Goal: Information Seeking & Learning: Find specific fact

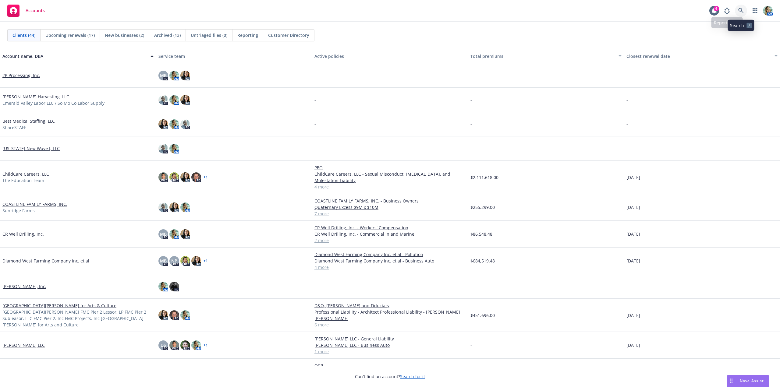
click at [739, 12] on icon at bounding box center [740, 10] width 5 height 5
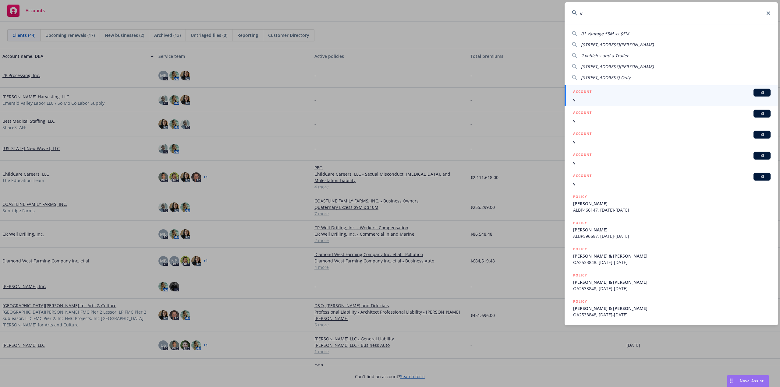
drag, startPoint x: 583, startPoint y: 12, endPoint x: 574, endPoint y: 12, distance: 9.1
click at [571, 12] on input "v" at bounding box center [670, 13] width 213 height 22
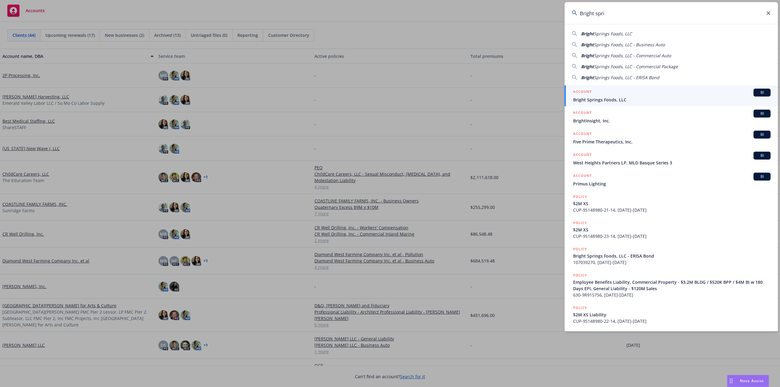
type input "Bright spri"
click at [629, 99] on span "Bright Springs Foods, LLC" at bounding box center [671, 100] width 197 height 6
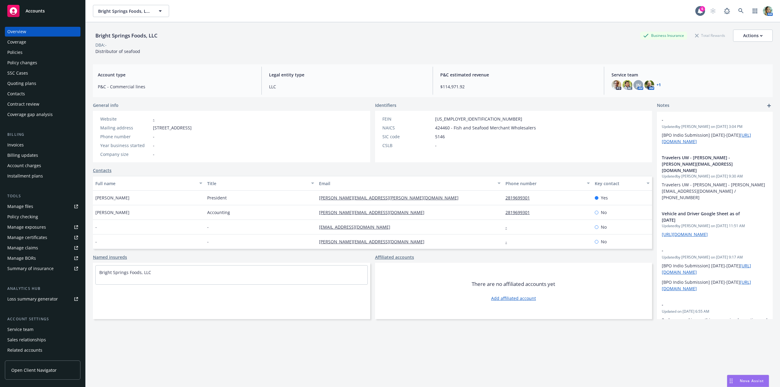
click at [21, 52] on div "Policies" at bounding box center [14, 53] width 15 height 10
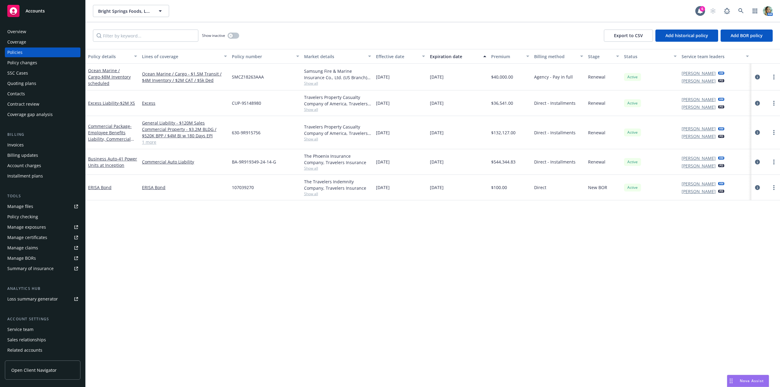
click at [20, 32] on div "Overview" at bounding box center [16, 32] width 19 height 10
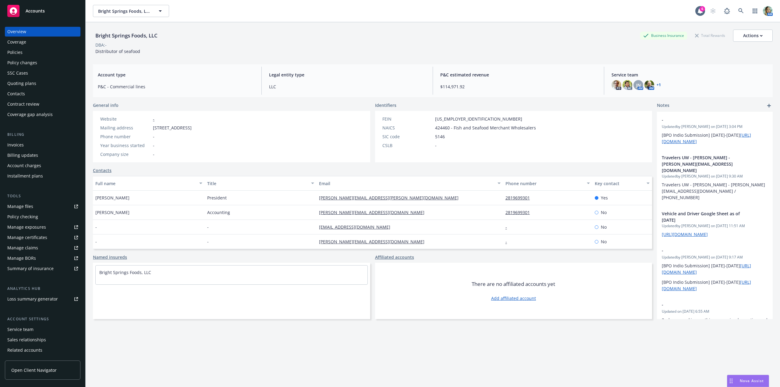
click at [27, 328] on div "Service team" at bounding box center [20, 330] width 26 height 10
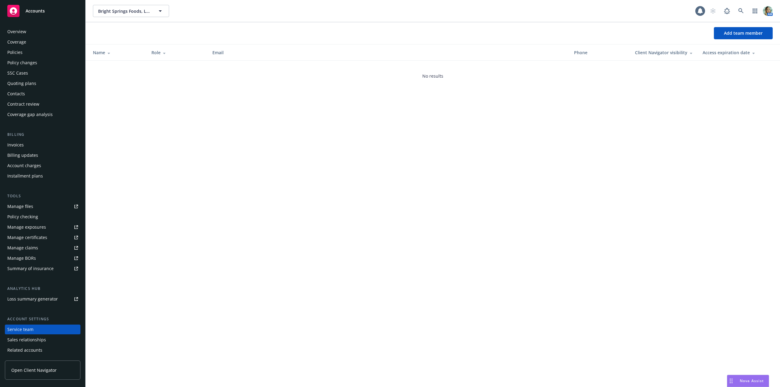
scroll to position [20, 0]
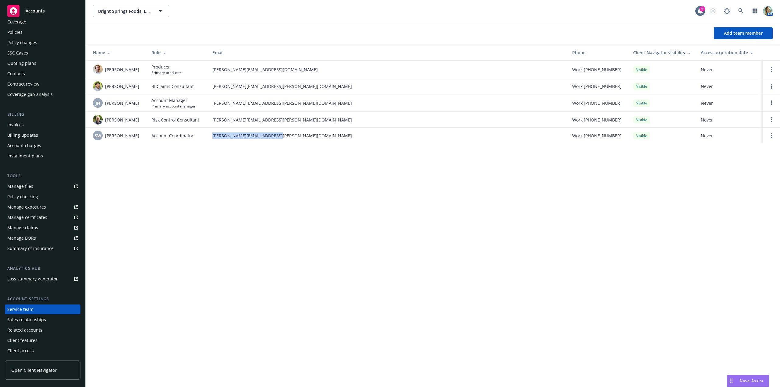
drag, startPoint x: 207, startPoint y: 136, endPoint x: 296, endPoint y: 141, distance: 89.1
click at [298, 140] on tr "SW Shanna Williams Account Coordinator shanna.williams@newfront.com Work (706) …" at bounding box center [433, 136] width 694 height 16
copy tr "shanna.williams@newfront.com"
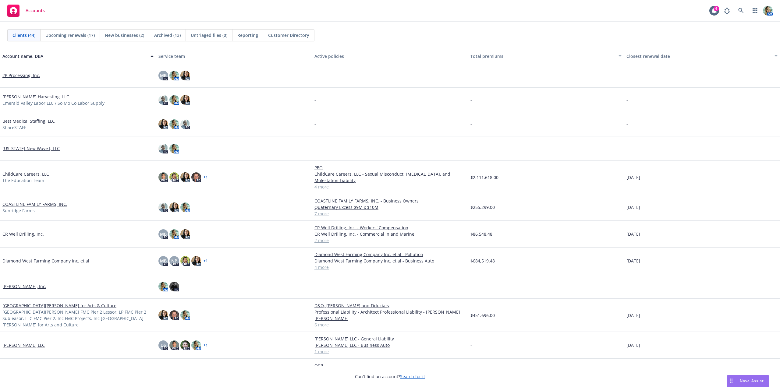
click at [240, 37] on span "Reporting" at bounding box center [247, 35] width 21 height 6
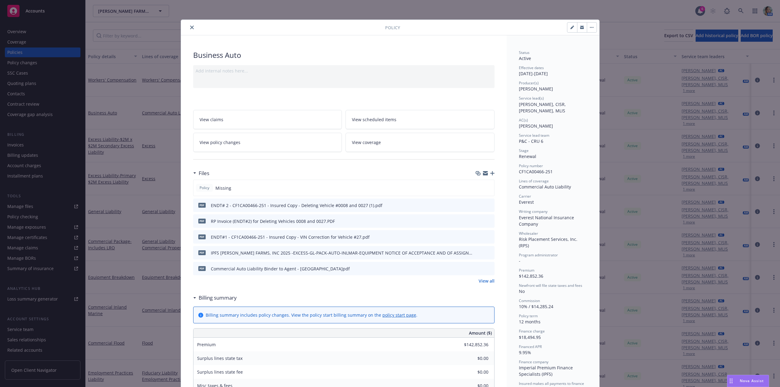
click at [490, 174] on icon "button" at bounding box center [492, 173] width 4 height 4
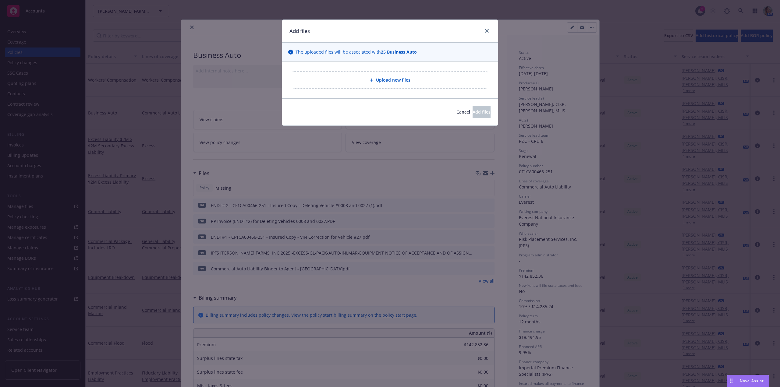
click at [405, 83] on span "Upload new files" at bounding box center [393, 80] width 34 height 6
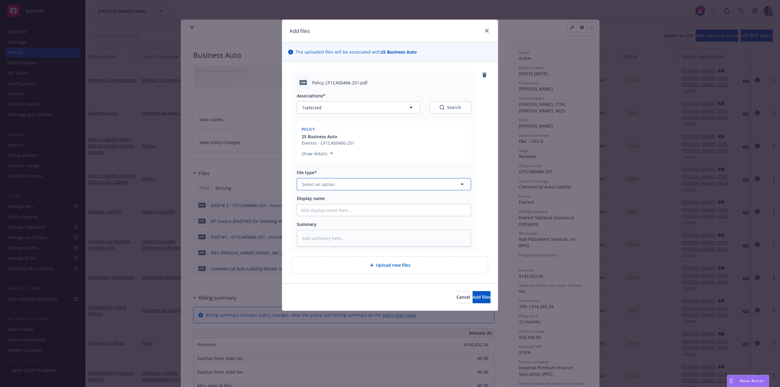
click at [327, 188] on button "Select an option" at bounding box center [384, 184] width 174 height 12
type input "pol"
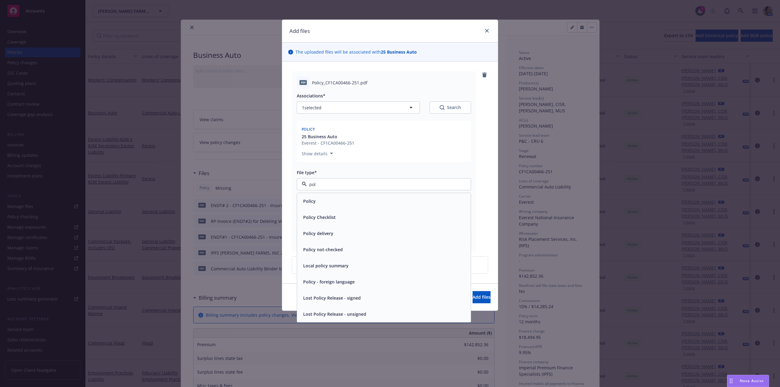
click at [326, 199] on div "Policy" at bounding box center [384, 201] width 166 height 9
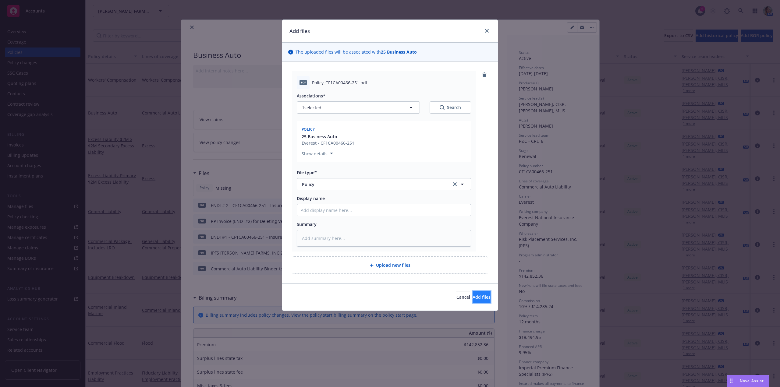
click at [474, 296] on span "Add files" at bounding box center [481, 297] width 18 height 6
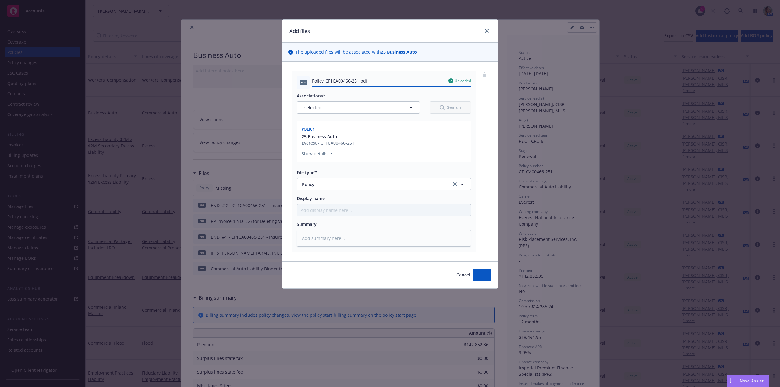
type textarea "x"
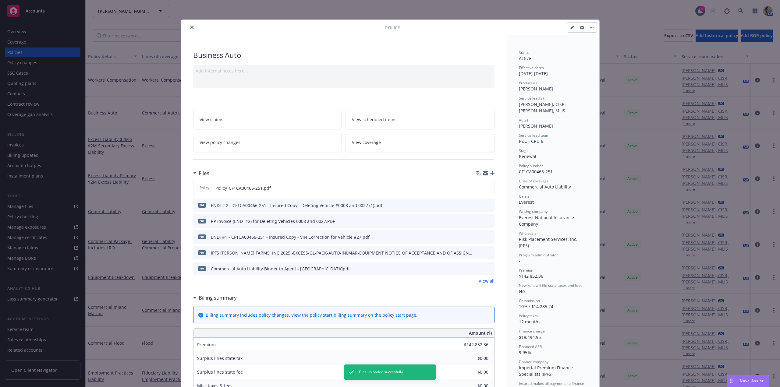
click at [190, 27] on icon "close" at bounding box center [192, 28] width 4 height 4
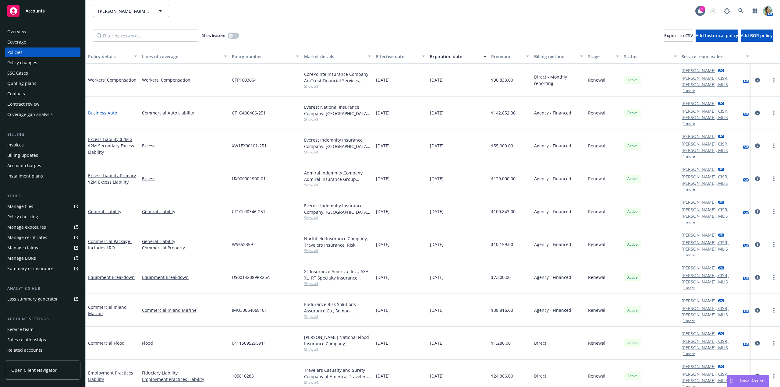
click at [111, 110] on link "Business Auto" at bounding box center [102, 113] width 29 height 6
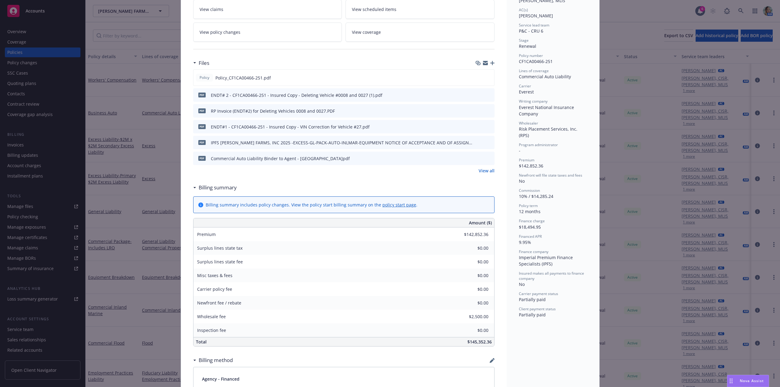
scroll to position [140, 0]
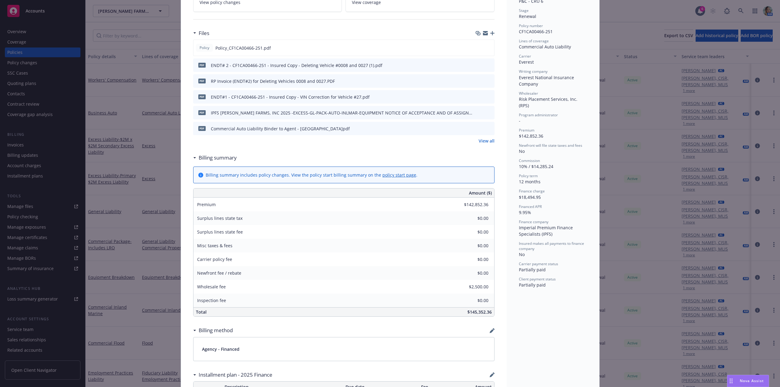
click at [480, 142] on link "View all" at bounding box center [487, 141] width 16 height 6
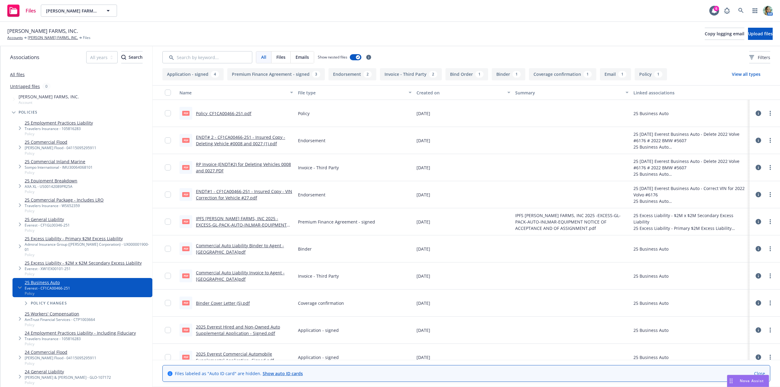
click at [266, 244] on link "Commercial Auto Liability Binder to Agent - Everest.pdf" at bounding box center [240, 249] width 88 height 12
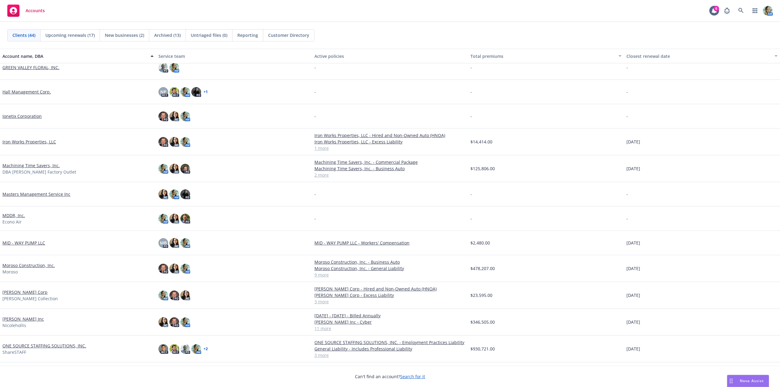
scroll to position [366, 0]
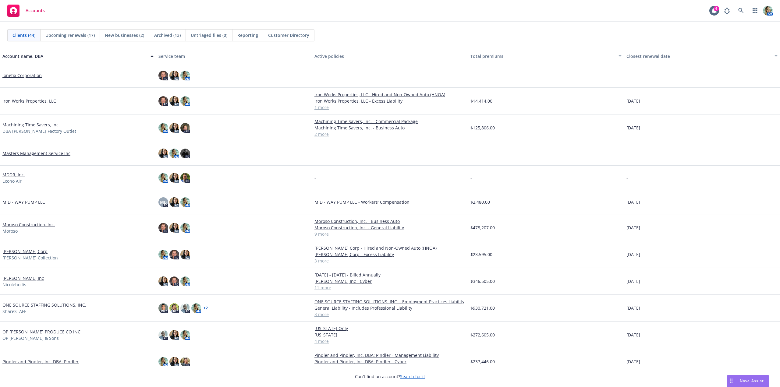
click at [20, 281] on link "[PERSON_NAME] Inc" at bounding box center [22, 278] width 41 height 6
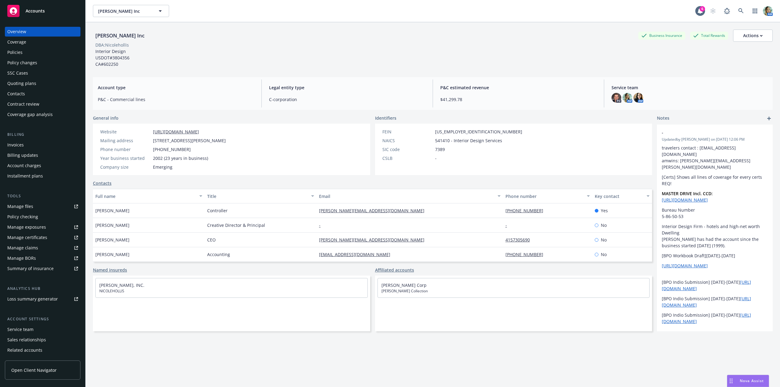
click at [26, 208] on div "Manage files" at bounding box center [20, 207] width 26 height 10
drag, startPoint x: 33, startPoint y: 51, endPoint x: 30, endPoint y: 51, distance: 3.1
click at [33, 51] on div "Policies" at bounding box center [42, 53] width 71 height 10
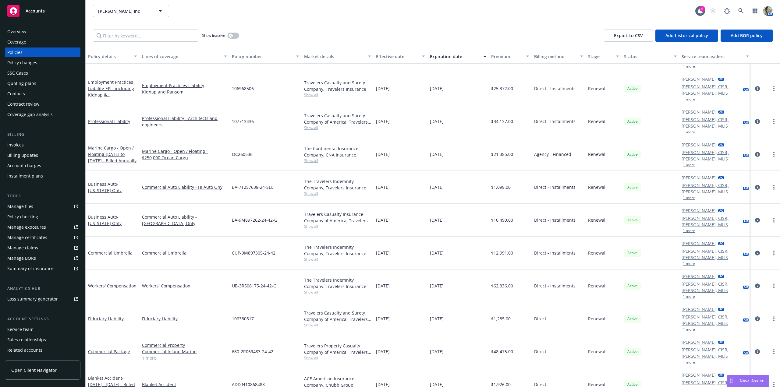
scroll to position [72, 0]
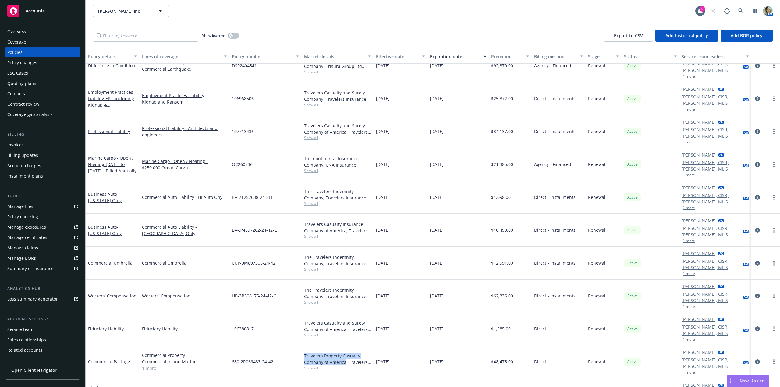
drag, startPoint x: 300, startPoint y: 288, endPoint x: 344, endPoint y: 297, distance: 44.7
click at [344, 345] on div "Travelers Property Casualty Company of America, Travelers Insurance Show all" at bounding box center [338, 361] width 72 height 33
copy div "Travelers Property Casualty Company of America"
click at [23, 30] on div "Overview" at bounding box center [16, 32] width 19 height 10
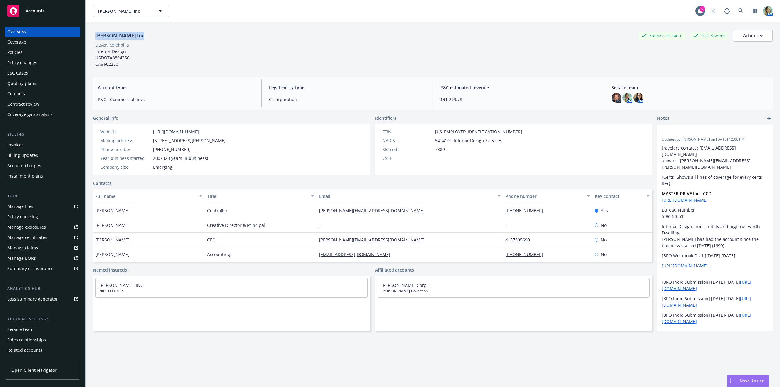
drag, startPoint x: 94, startPoint y: 36, endPoint x: 140, endPoint y: 38, distance: 46.9
click at [137, 37] on div "[PERSON_NAME] Inc" at bounding box center [120, 36] width 54 height 8
copy div "[PERSON_NAME] Inc"
drag, startPoint x: 130, startPoint y: 45, endPoint x: 96, endPoint y: 46, distance: 33.5
click at [96, 46] on span "DBA: Nicolehollis" at bounding box center [112, 45] width 38 height 6
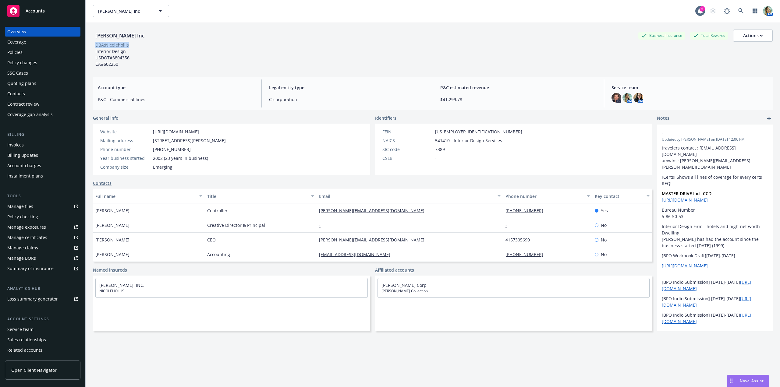
copy div "DBA: Nicolehollis"
click at [34, 54] on div "Policies" at bounding box center [42, 53] width 71 height 10
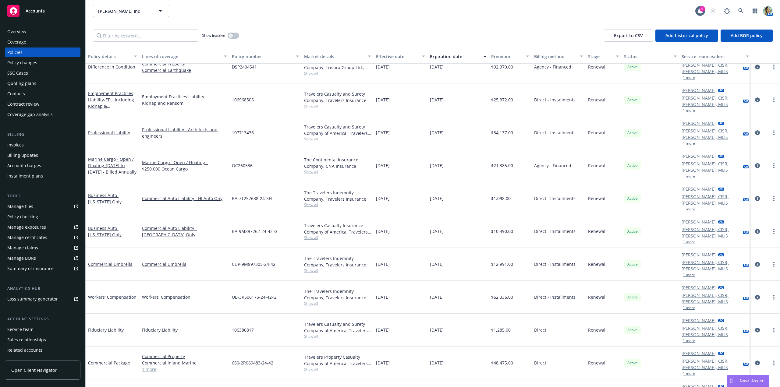
scroll to position [72, 0]
click at [124, 359] on link "Commercial Package" at bounding box center [109, 362] width 42 height 6
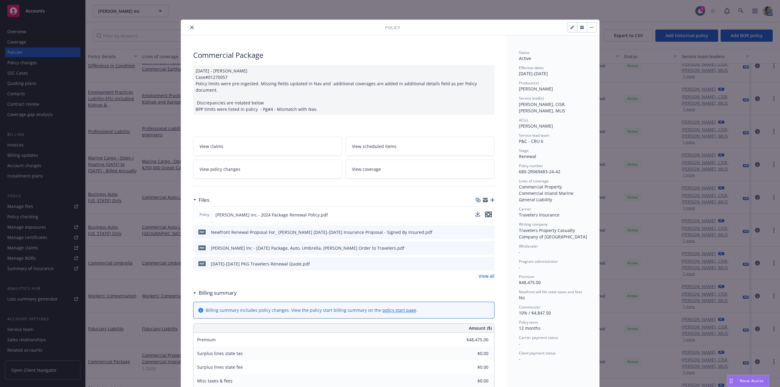
click at [486, 212] on icon "preview file" at bounding box center [488, 214] width 5 height 4
drag, startPoint x: 188, startPoint y: 27, endPoint x: 184, endPoint y: 45, distance: 18.4
click at [190, 27] on icon "close" at bounding box center [192, 28] width 4 height 4
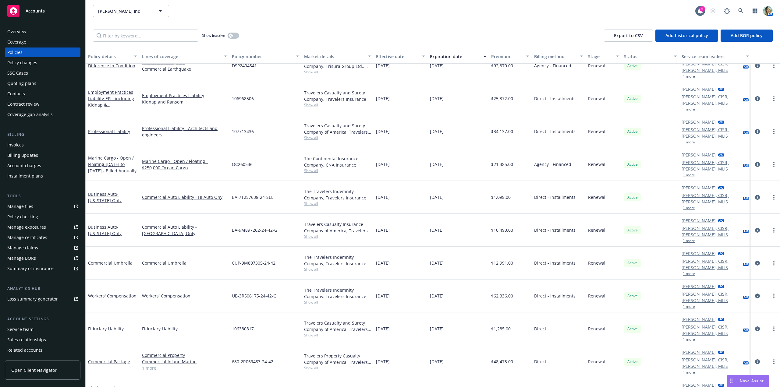
click at [20, 203] on div "Manage files" at bounding box center [20, 207] width 26 height 10
click at [27, 204] on div "Manage files" at bounding box center [20, 207] width 26 height 10
click at [741, 378] on div "Nova Assist" at bounding box center [747, 381] width 41 height 12
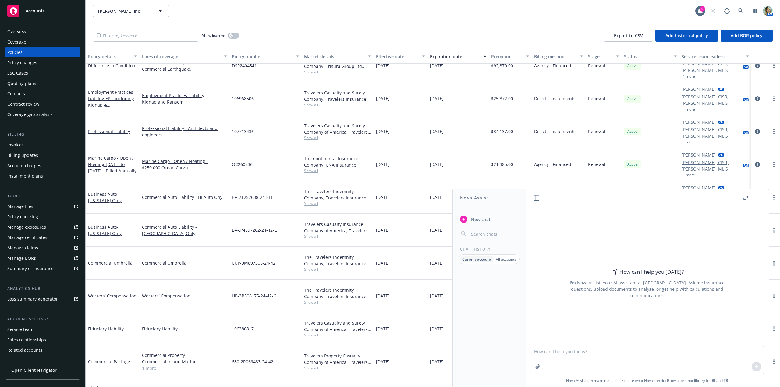
click at [573, 353] on textarea at bounding box center [646, 360] width 233 height 28
type textarea "what is an accident policy"
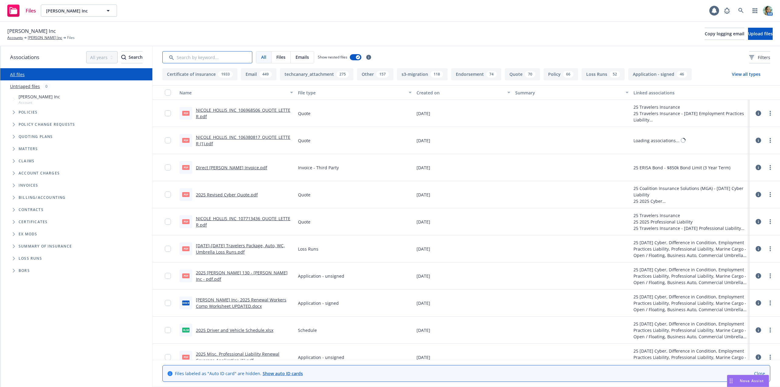
click at [211, 56] on input "Search by keyword..." at bounding box center [207, 57] width 90 height 12
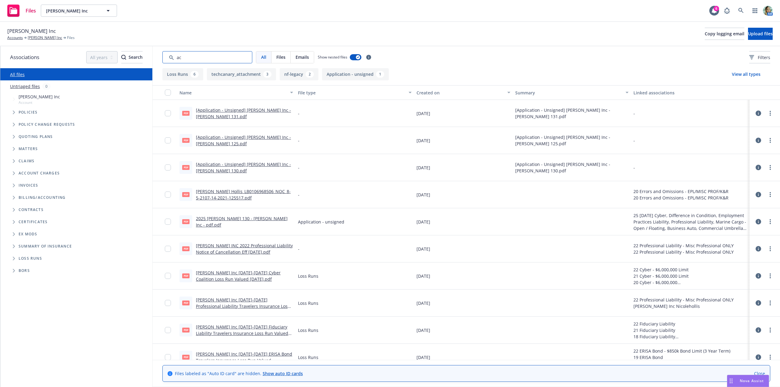
type input "a"
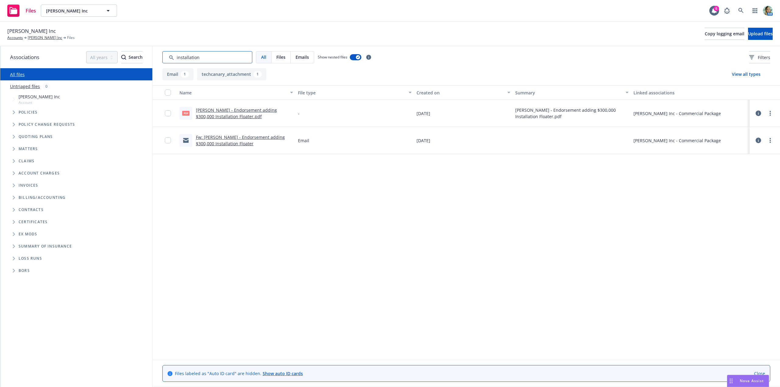
type input "installation"
click at [348, 220] on div "Name File type Created on Summary Linked associations pdf Nicole Hollis - Endor…" at bounding box center [466, 222] width 627 height 275
click at [269, 138] on link "Fw: Nicole Hollis - Endorsement adding $300,000 Installation Floater" at bounding box center [240, 140] width 89 height 12
click at [223, 110] on link "Nicole Hollis - Endorsement adding $300,000 Installation Floater.pdf" at bounding box center [236, 113] width 81 height 12
click at [242, 110] on link "Nicole Hollis - Endorsement adding $300,000 Installation Floater.pdf" at bounding box center [236, 113] width 81 height 12
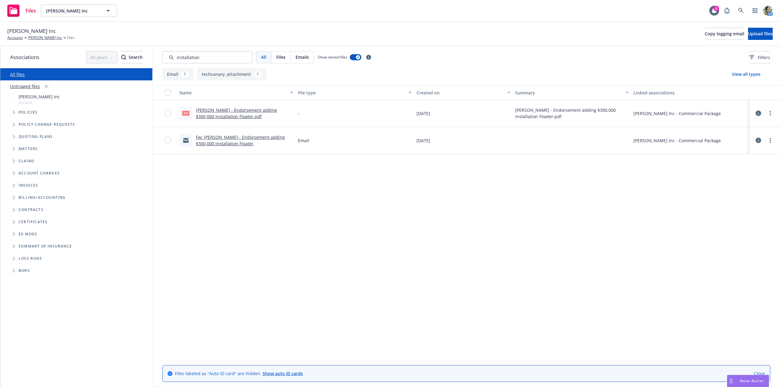
click at [249, 137] on link "Fw: Nicole Hollis - Endorsement adding $300,000 Installation Floater" at bounding box center [240, 140] width 89 height 12
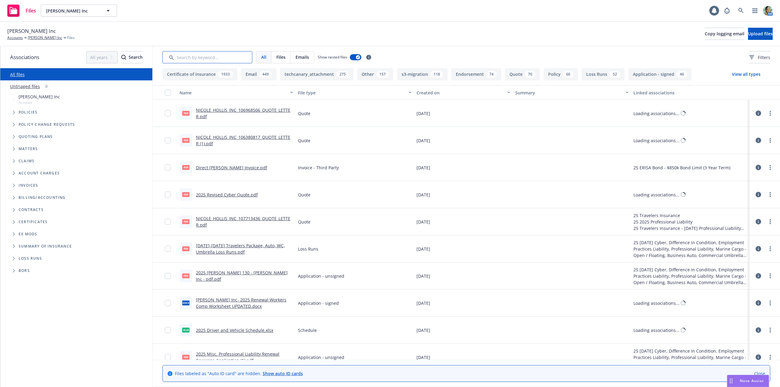
drag, startPoint x: 193, startPoint y: 58, endPoint x: 196, endPoint y: 62, distance: 5.0
click at [193, 58] on input "Search by keyword..." at bounding box center [207, 57] width 90 height 12
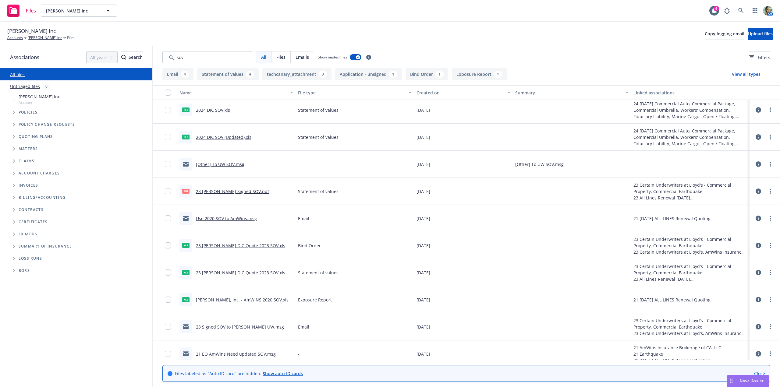
scroll to position [2, 0]
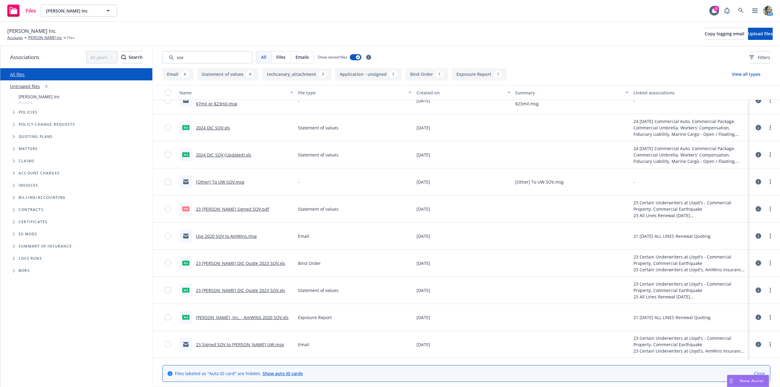
click at [237, 191] on div "[Other] to PJ Hollis SOV Questions $7mil or $23mil.msg - 09/22/2020 [Other] to …" at bounding box center [466, 288] width 627 height 402
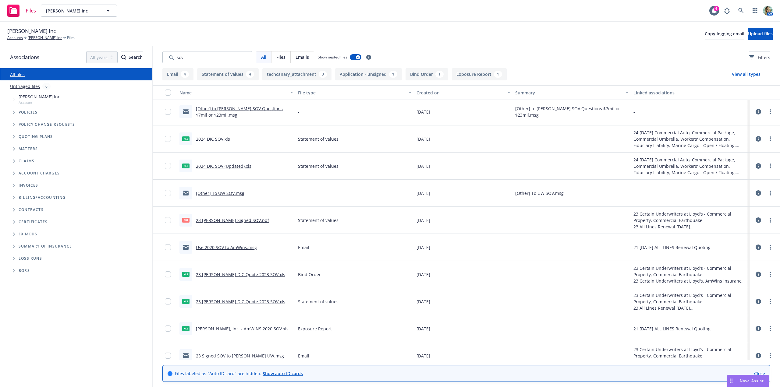
scroll to position [0, 0]
click at [240, 221] on link "23 Hollis Signed SOV.pdf" at bounding box center [232, 222] width 73 height 6
drag, startPoint x: 180, startPoint y: 58, endPoint x: 163, endPoint y: 57, distance: 17.1
click at [163, 57] on input "Search by keyword..." at bounding box center [207, 57] width 90 height 12
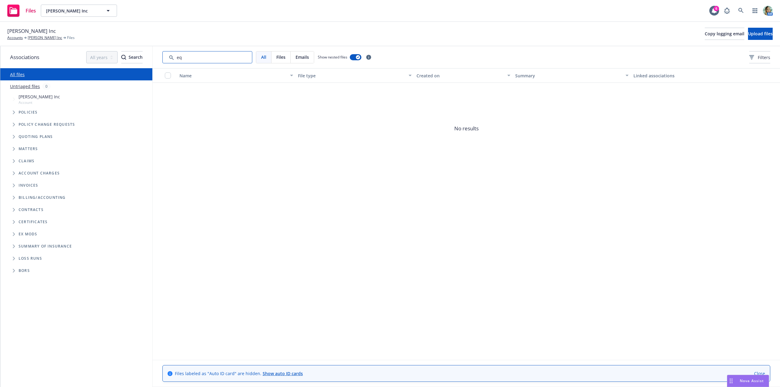
type input "e"
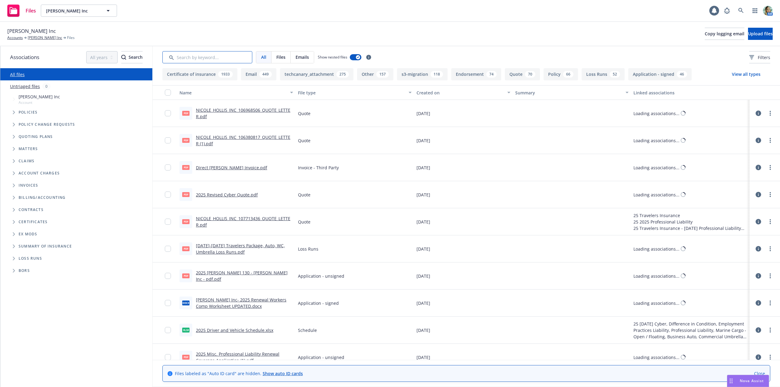
click at [184, 58] on input "Search by keyword..." at bounding box center [207, 57] width 90 height 12
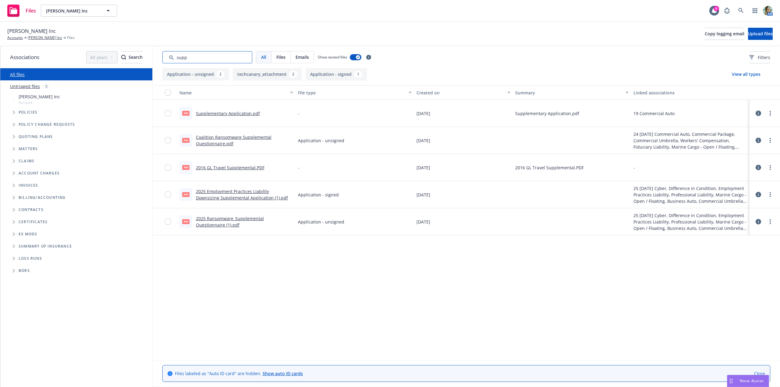
type input "supp"
click at [241, 113] on link "Supplementary Application.pdf" at bounding box center [228, 114] width 64 height 6
click at [260, 168] on link "2016 GL Travel Supplemental.PDF" at bounding box center [230, 168] width 69 height 6
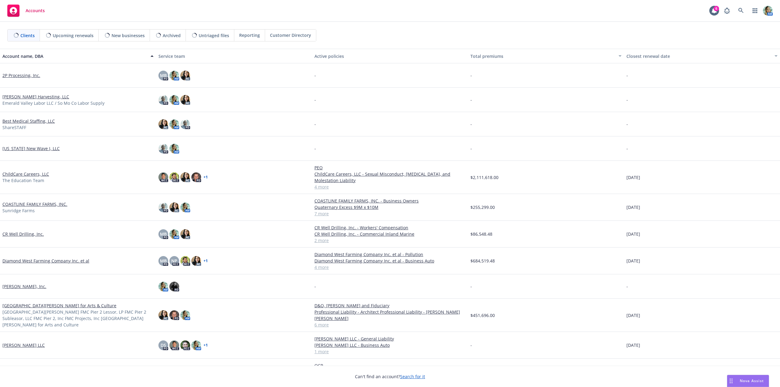
click at [38, 261] on link "Diamond West Farming Company Inc. et al" at bounding box center [45, 261] width 87 height 6
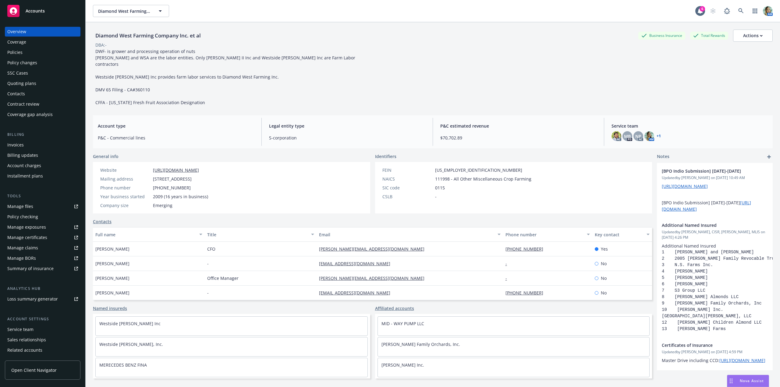
drag, startPoint x: 16, startPoint y: 52, endPoint x: 106, endPoint y: 82, distance: 95.2
click at [16, 52] on div "Policies" at bounding box center [14, 53] width 15 height 10
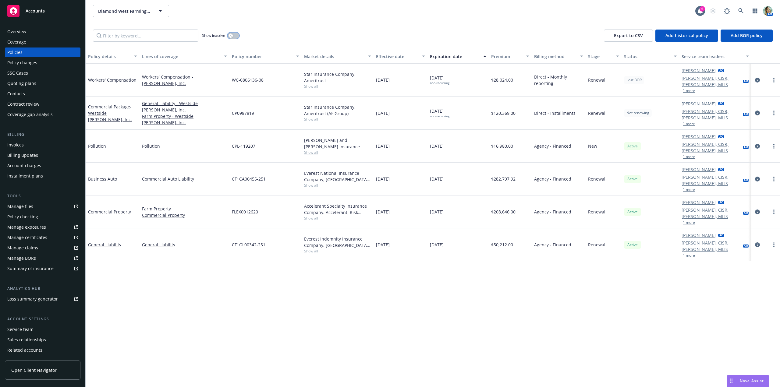
click at [237, 37] on button "button" at bounding box center [234, 36] width 12 height 6
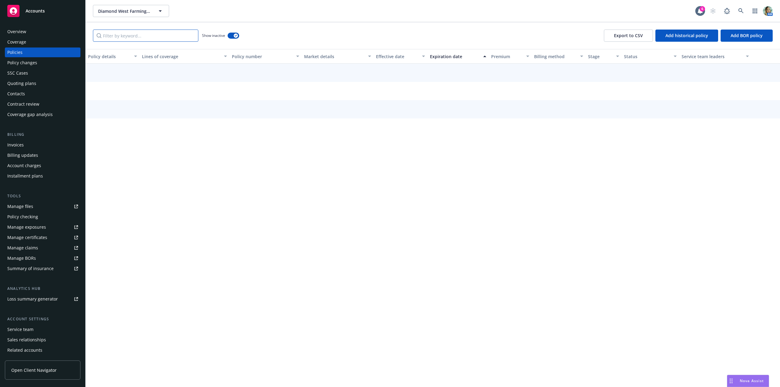
click at [180, 36] on input "Filter by keyword..." at bounding box center [145, 36] width 105 height 12
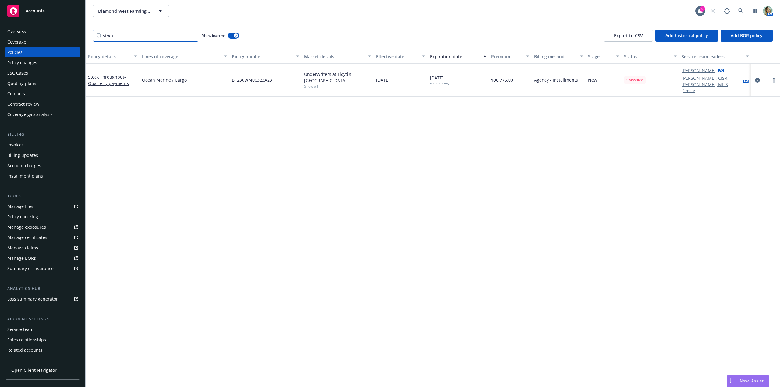
type input "stock"
click at [191, 37] on input "stock" at bounding box center [145, 36] width 105 height 12
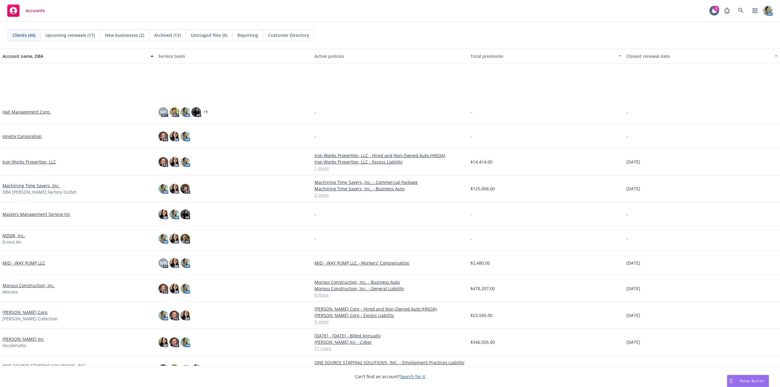
scroll to position [426, 0]
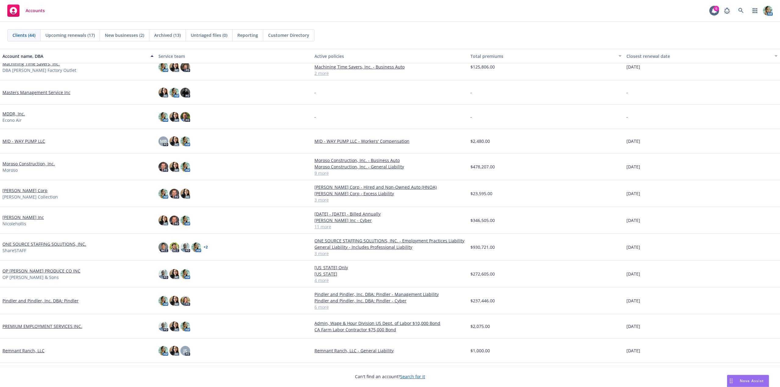
click at [27, 217] on link "[PERSON_NAME] Inc" at bounding box center [22, 217] width 41 height 6
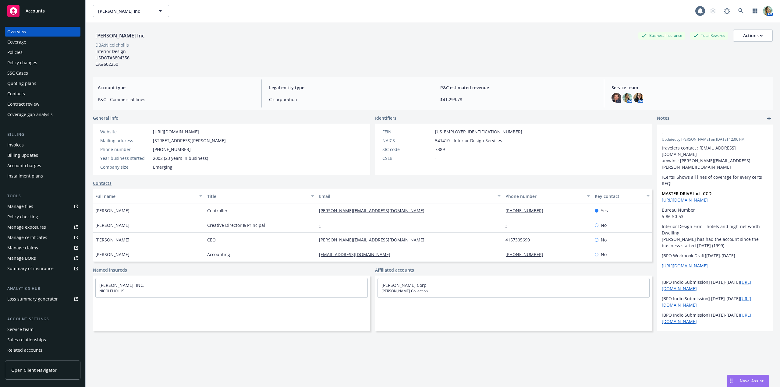
click at [31, 204] on div "Manage files" at bounding box center [20, 207] width 26 height 10
click at [29, 56] on div "Policies" at bounding box center [42, 53] width 71 height 10
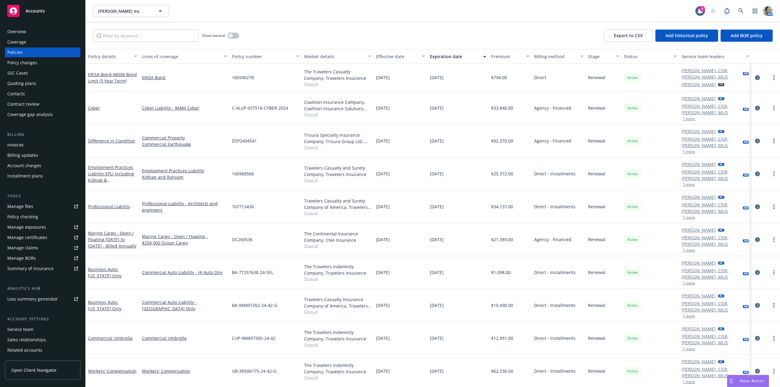
click at [26, 33] on div "Overview" at bounding box center [42, 32] width 71 height 10
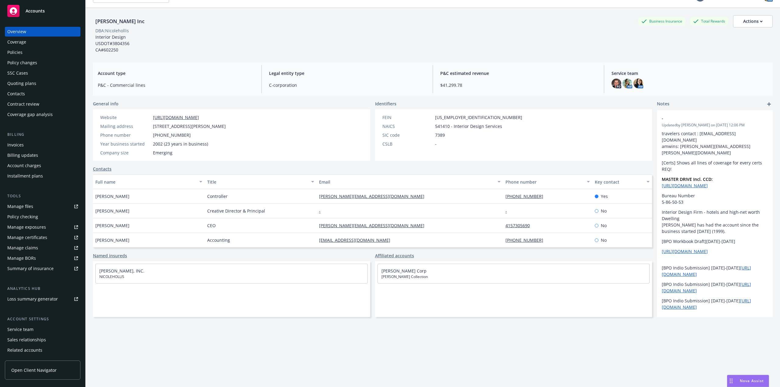
scroll to position [22, 0]
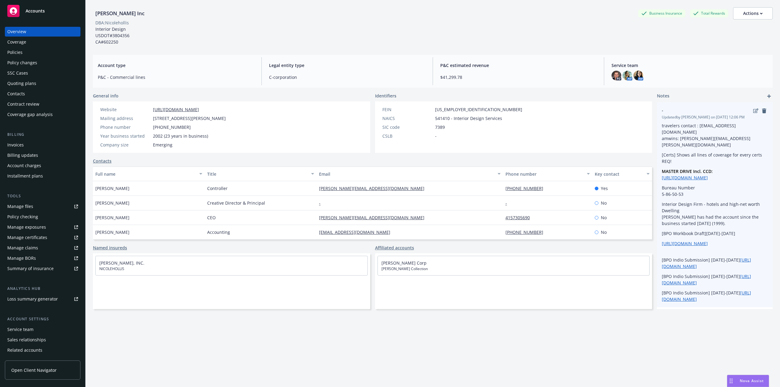
click at [734, 246] on div "travelers contact : MBYRNE5@travelers.com amwins: jennifer.taliaferro@amwins.co…" at bounding box center [715, 212] width 106 height 180
click at [708, 243] on link "https://docs.google.com/spreadsheets/d/1r3w75syPvBpkZ6svPO_a0WIMYH-iBMIYNUXidzA…" at bounding box center [685, 244] width 46 height 6
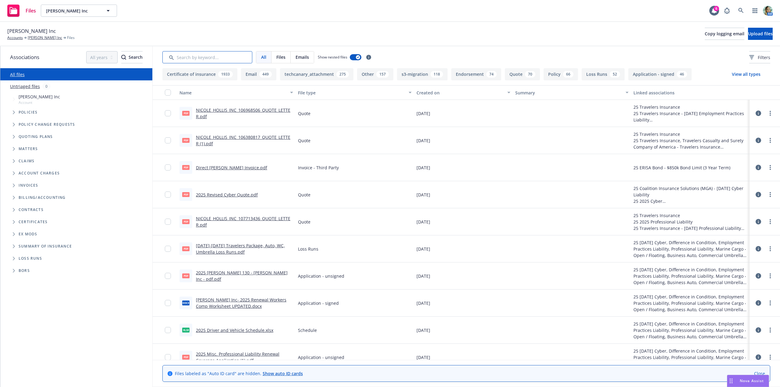
drag, startPoint x: 195, startPoint y: 58, endPoint x: 200, endPoint y: 58, distance: 4.6
click at [196, 58] on input "Search by keyword..." at bounding box center [207, 57] width 90 height 12
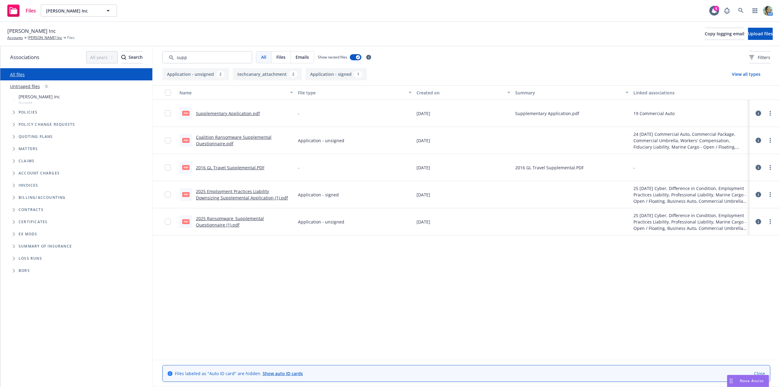
click at [225, 117] on div "pdf Supplementary Application.pdf" at bounding box center [219, 113] width 80 height 13
click at [226, 113] on link "Supplementary Application.pdf" at bounding box center [228, 114] width 64 height 6
click at [250, 192] on link "2025 Employment Practices Liability Downsizing Supplemental Application (1).pdf" at bounding box center [242, 195] width 92 height 12
drag, startPoint x: 205, startPoint y: 57, endPoint x: 133, endPoint y: 62, distance: 72.7
click at [126, 60] on div "Associations All years 2027 2026 2025 2024 2023 2022 2021 2020 2019 2018 2017 2…" at bounding box center [390, 216] width 780 height 341
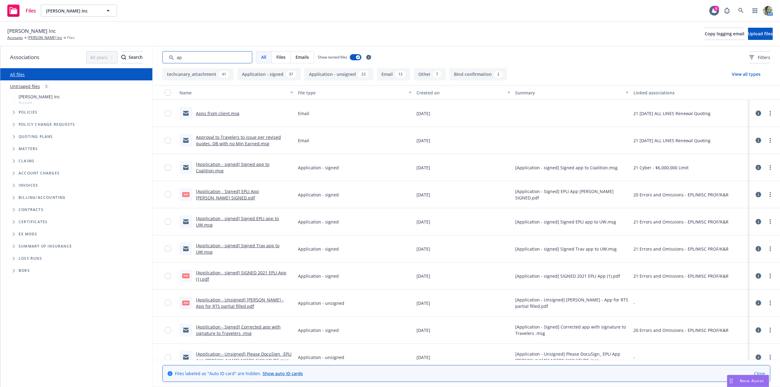
type input "a"
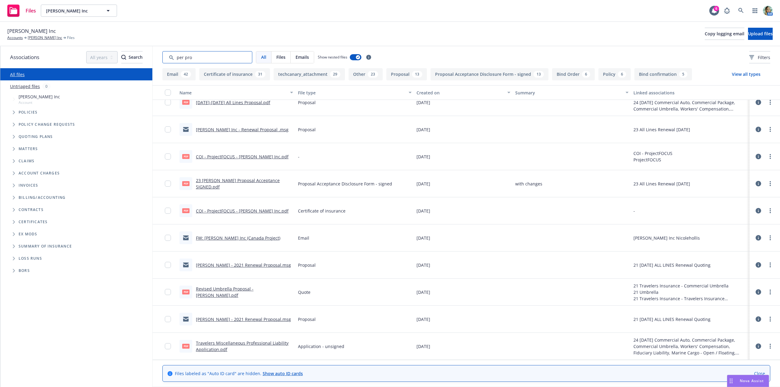
scroll to position [1919, 0]
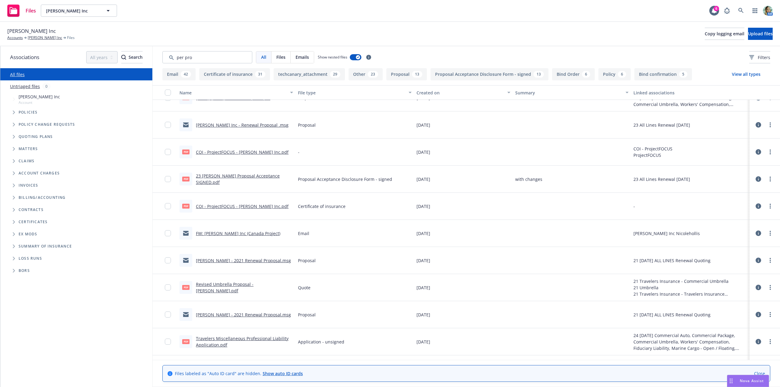
click at [276, 206] on link "COI - ProjectFOCUS - Nicole Hollis Inc.pdf" at bounding box center [242, 206] width 93 height 6
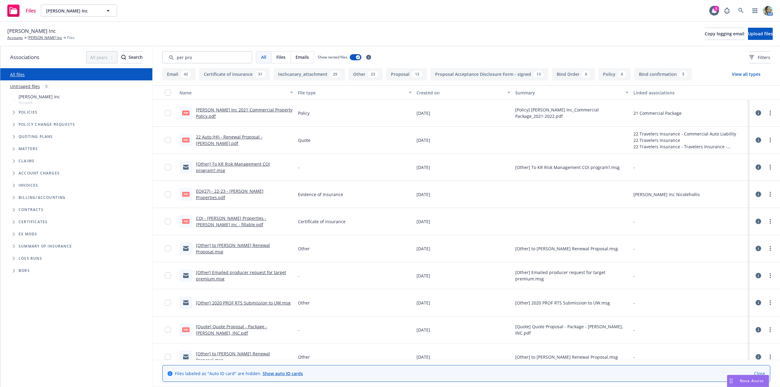
scroll to position [2925, 0]
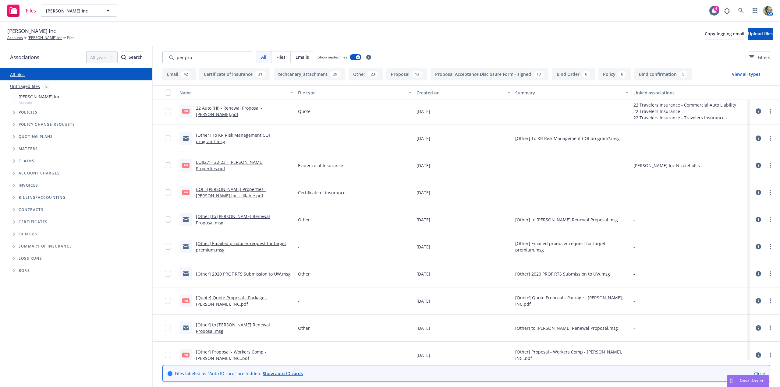
click at [430, 94] on div "Created on" at bounding box center [459, 93] width 87 height 6
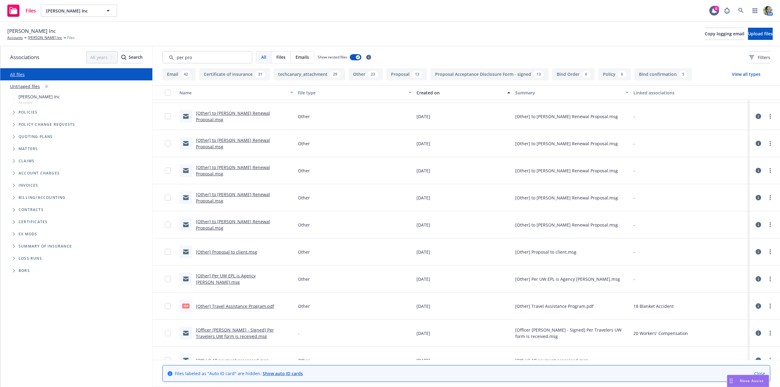
click at [434, 93] on div "Created on" at bounding box center [459, 93] width 87 height 6
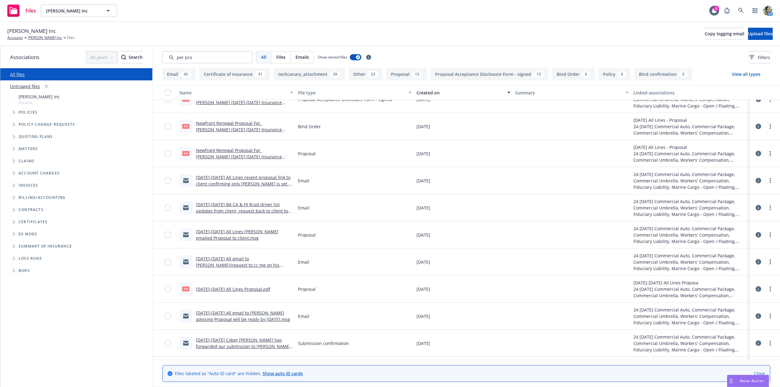
scroll to position [495, 0]
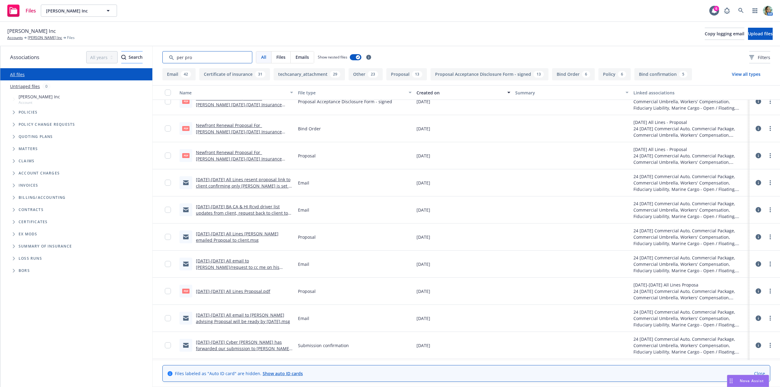
drag, startPoint x: 203, startPoint y: 58, endPoint x: 120, endPoint y: 52, distance: 83.7
click at [116, 50] on div "Associations All years 2027 2026 2025 2024 2023 2022 2021 2020 2019 2018 2017 2…" at bounding box center [390, 216] width 780 height 341
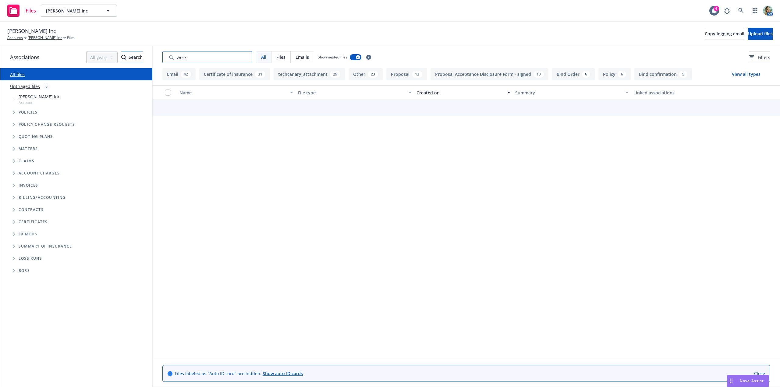
scroll to position [0, 0]
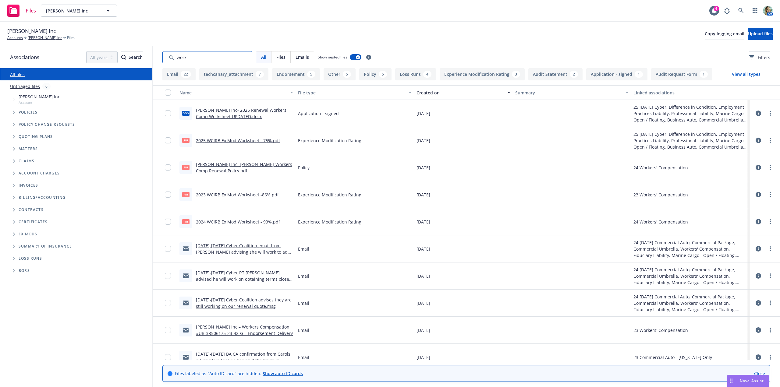
click at [210, 62] on input "Search by keyword..." at bounding box center [207, 57] width 90 height 12
drag, startPoint x: 205, startPoint y: 61, endPoint x: 146, endPoint y: 57, distance: 58.6
click at [146, 57] on div "Associations All years 2027 2026 2025 2024 2023 2022 2021 2020 2019 2018 2017 2…" at bounding box center [390, 216] width 780 height 341
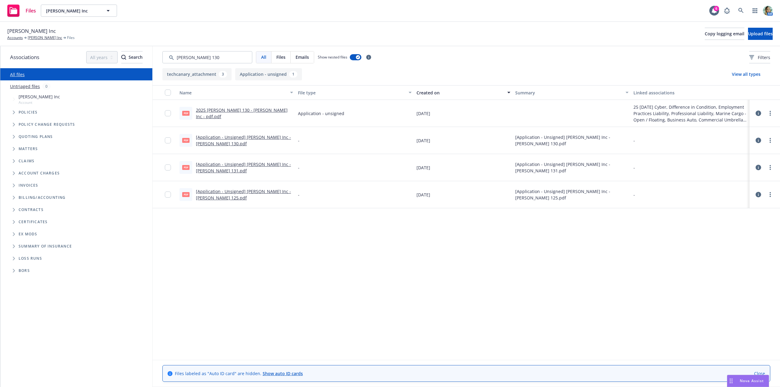
click at [223, 138] on link "[Application - Unsigned] Nicole Hollis Inc - ACORD 130.pdf" at bounding box center [243, 140] width 95 height 12
click at [211, 54] on input "Search by keyword..." at bounding box center [207, 57] width 90 height 12
drag, startPoint x: 160, startPoint y: 55, endPoint x: 153, endPoint y: 55, distance: 7.0
click at [153, 55] on div "All Files Emails Show nested files Filters" at bounding box center [466, 57] width 627 height 22
type input "work"
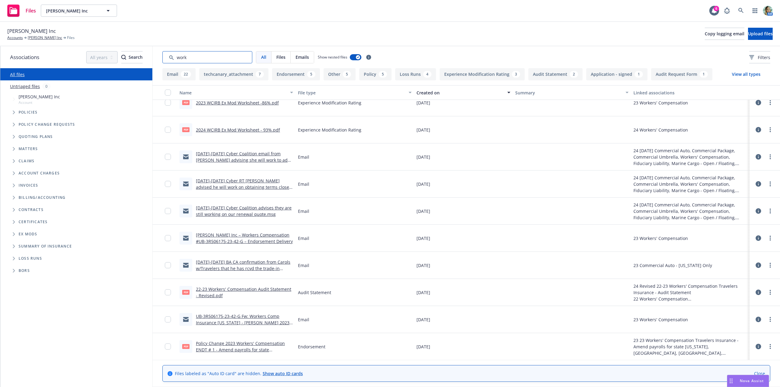
scroll to position [152, 0]
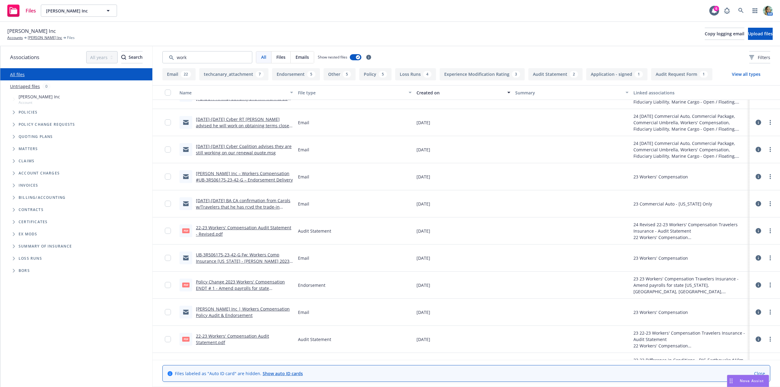
click at [272, 230] on link "22-23 Workers' Compensation Audit Statement - Revised.pdf" at bounding box center [243, 231] width 95 height 12
click at [45, 39] on link "[PERSON_NAME] Inc" at bounding box center [45, 37] width 34 height 5
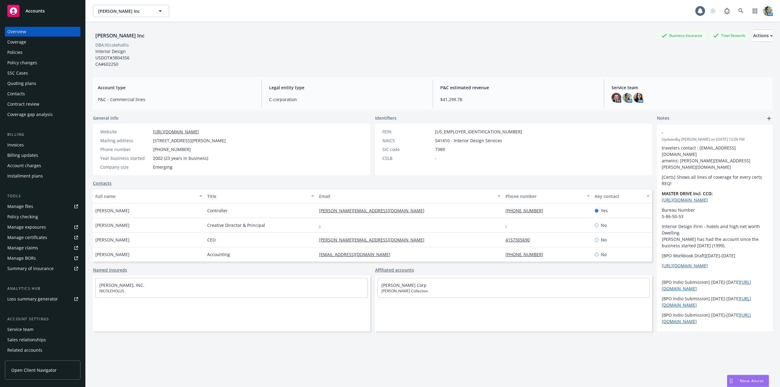
click at [34, 83] on div "Quoting plans" at bounding box center [21, 84] width 29 height 10
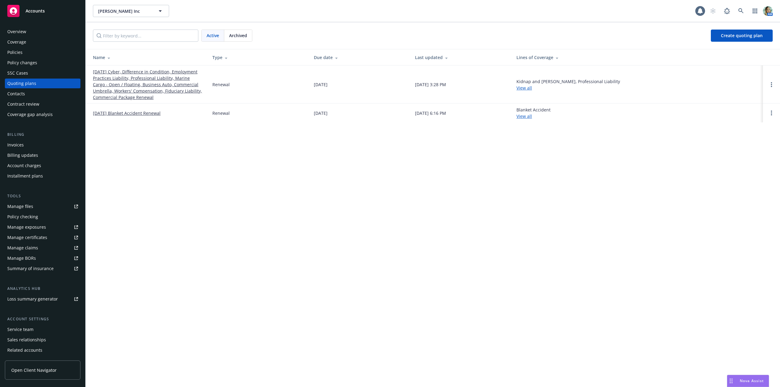
click at [241, 40] on div "Archived" at bounding box center [238, 36] width 28 height 12
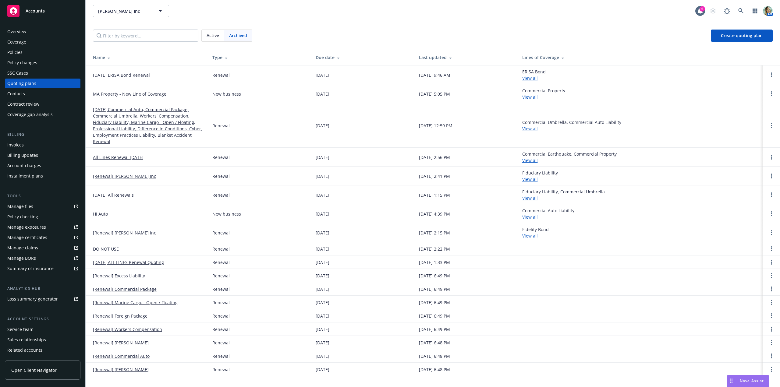
click at [164, 121] on link "[DATE] Commercial Auto, Commercial Package, Commercial Umbrella, Workers' Compe…" at bounding box center [148, 125] width 110 height 38
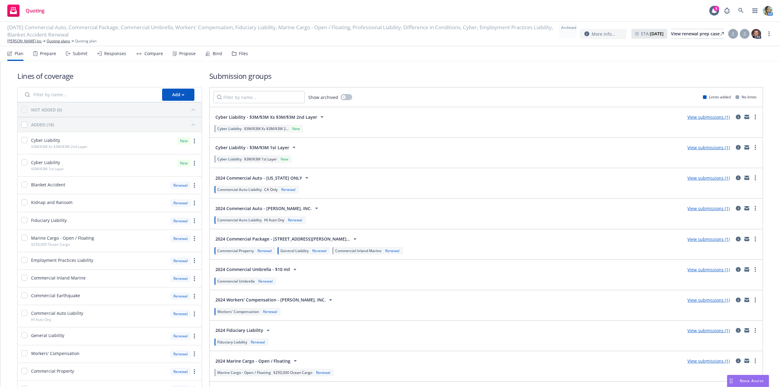
click at [240, 55] on div "Files" at bounding box center [243, 53] width 9 height 5
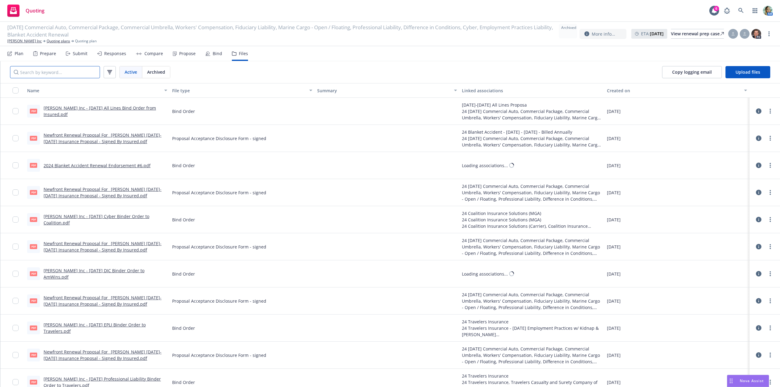
click at [80, 70] on input "Search by keyword..." at bounding box center [55, 72] width 90 height 12
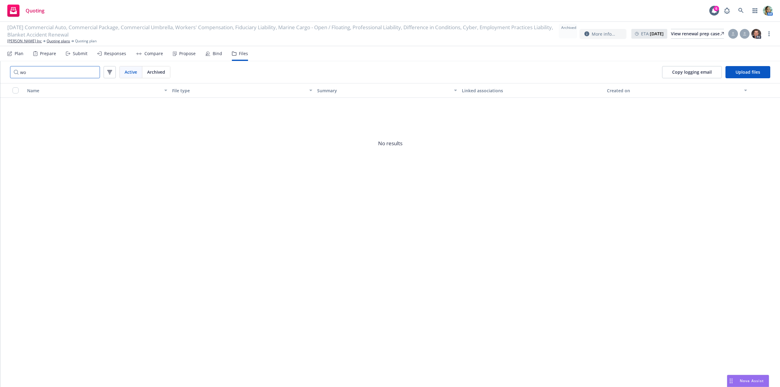
type input "w"
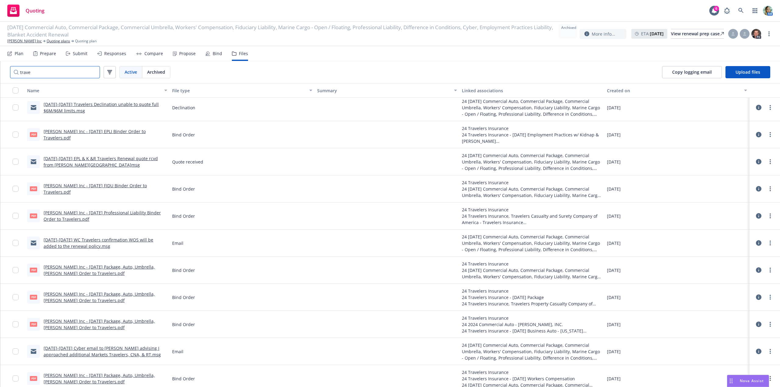
scroll to position [762, 0]
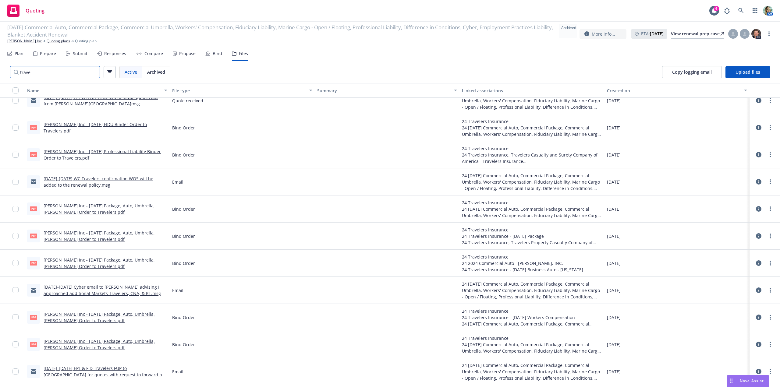
type input "trave"
click at [153, 179] on link "[DATE]-[DATE] WC Travelers confirmation WOS will be added to the renewal policy…" at bounding box center [99, 182] width 110 height 12
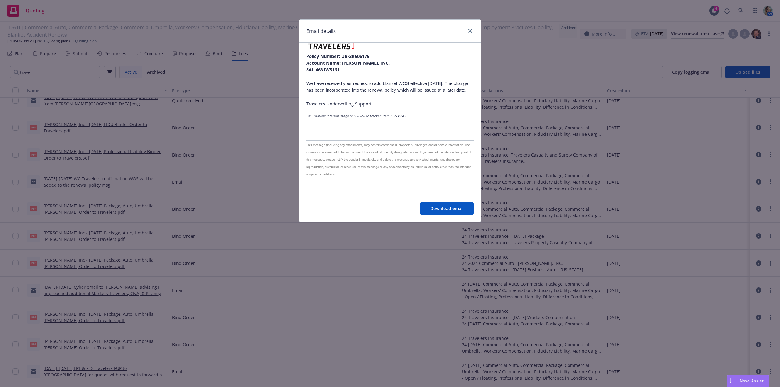
scroll to position [82, 0]
click at [474, 30] on div "Email details" at bounding box center [390, 31] width 182 height 23
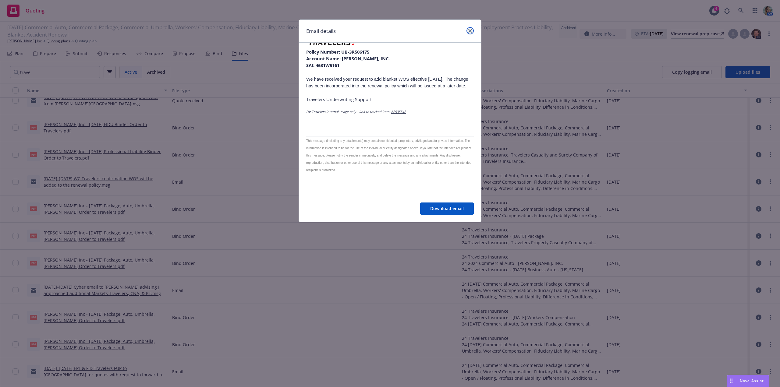
click at [468, 31] on link "close" at bounding box center [469, 30] width 7 height 7
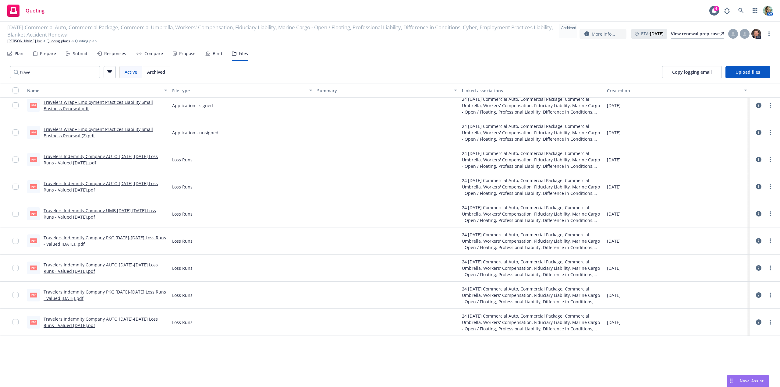
scroll to position [0, 0]
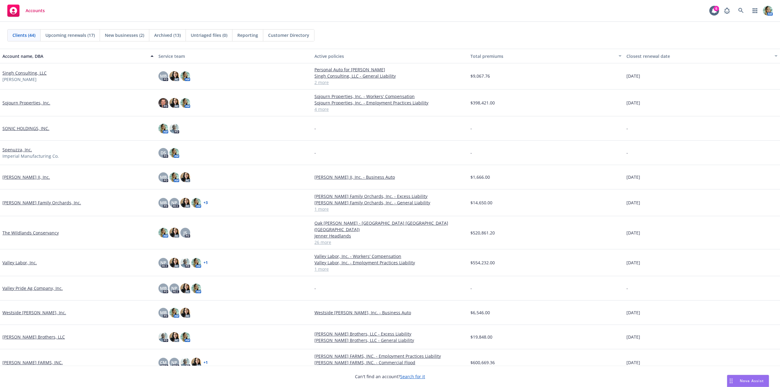
scroll to position [787, 0]
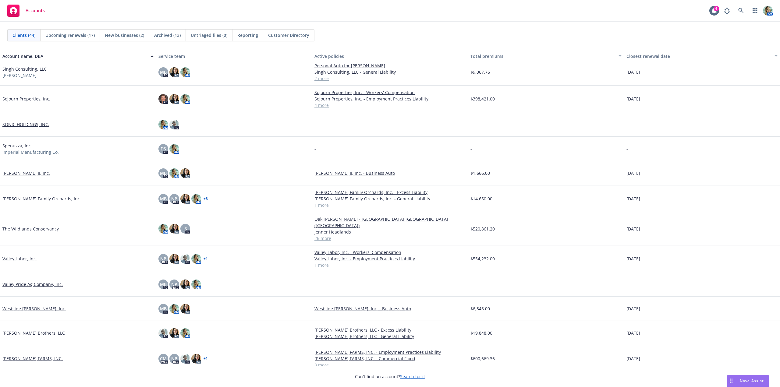
click at [44, 330] on link "[PERSON_NAME] Brothers, LLC" at bounding box center [33, 333] width 62 height 6
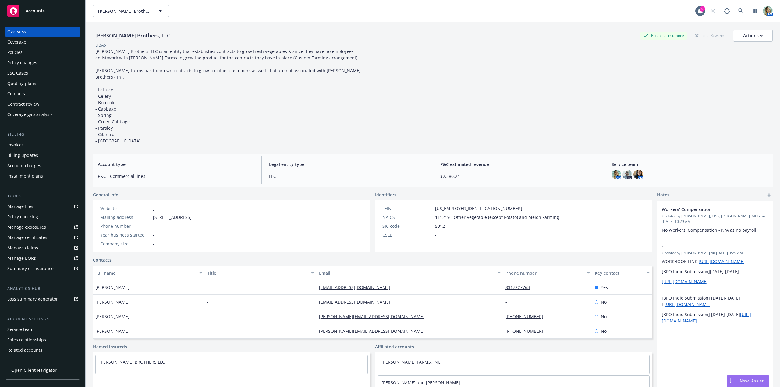
click at [25, 52] on div "Policies" at bounding box center [42, 53] width 71 height 10
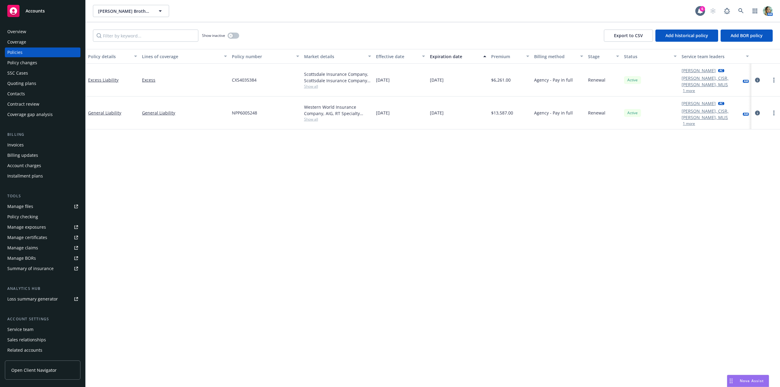
click at [27, 34] on div "Overview" at bounding box center [42, 32] width 71 height 10
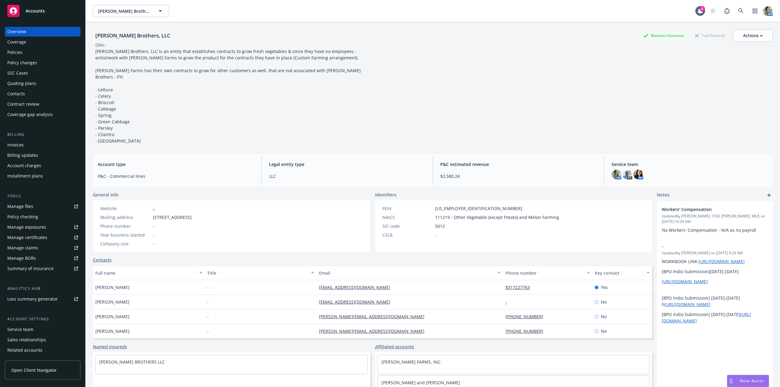
click at [30, 56] on div "Policies" at bounding box center [42, 53] width 71 height 10
